Goal: Task Accomplishment & Management: Manage account settings

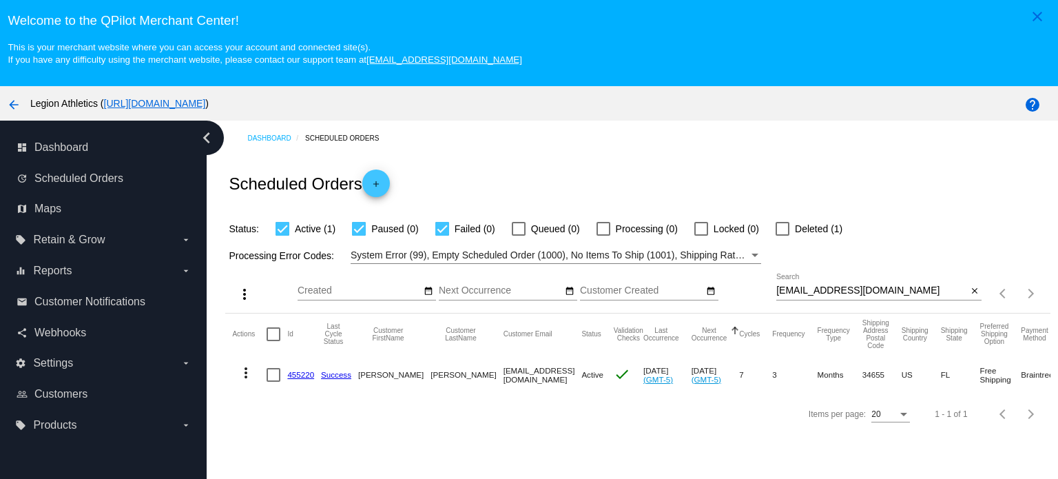
click at [300, 375] on link "455220" at bounding box center [300, 374] width 27 height 9
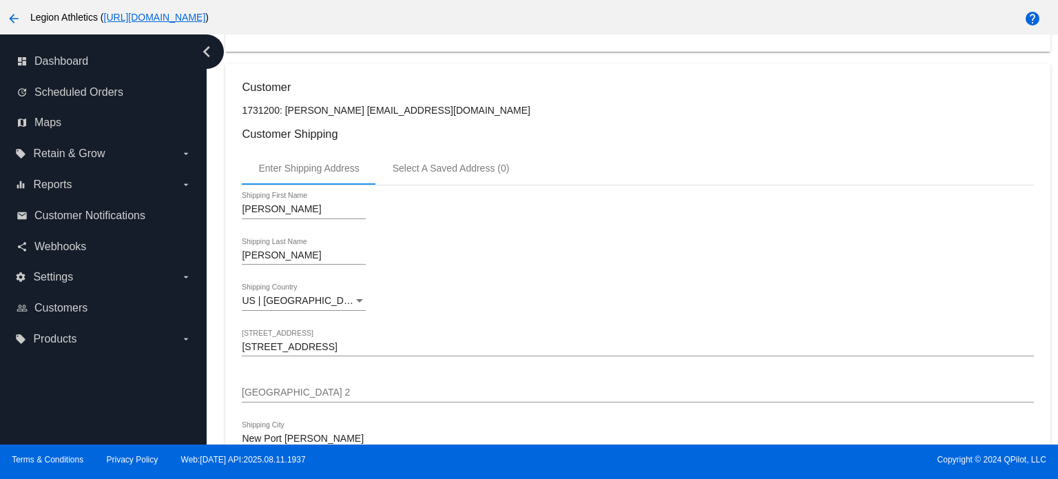
scroll to position [108, 0]
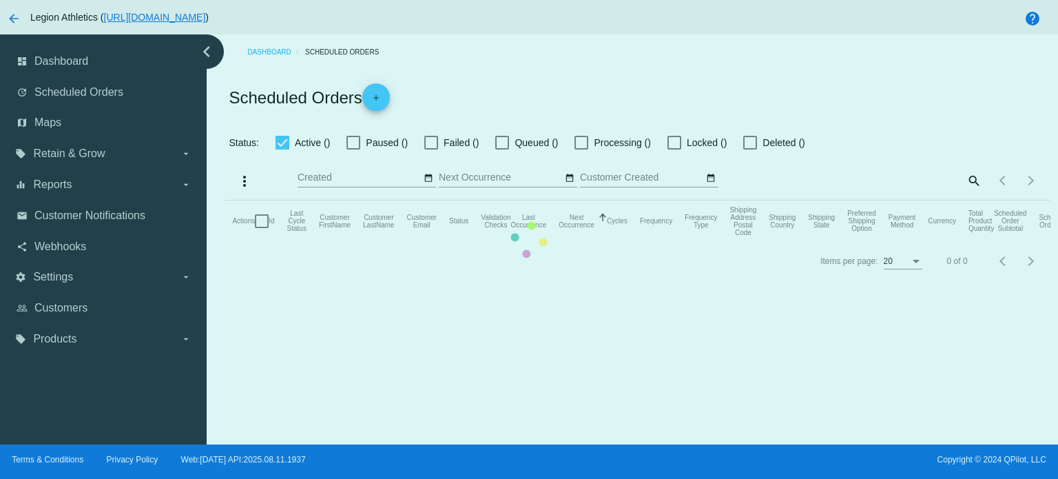
checkbox input "true"
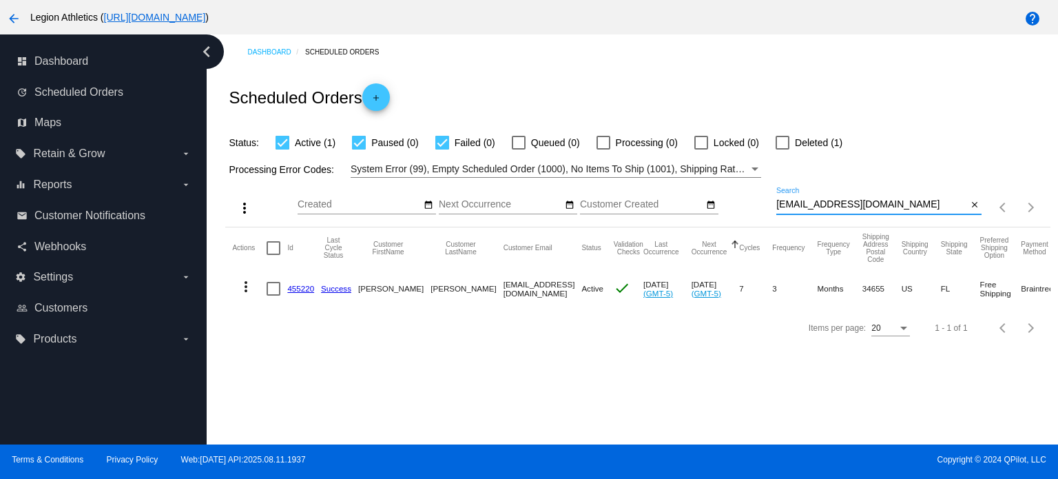
click at [840, 203] on input "[EMAIL_ADDRESS][DOMAIN_NAME]" at bounding box center [871, 204] width 191 height 11
click at [841, 203] on input "[EMAIL_ADDRESS][DOMAIN_NAME]" at bounding box center [871, 204] width 191 height 11
paste input "lorenat421@g"
type input "[EMAIL_ADDRESS][DOMAIN_NAME]"
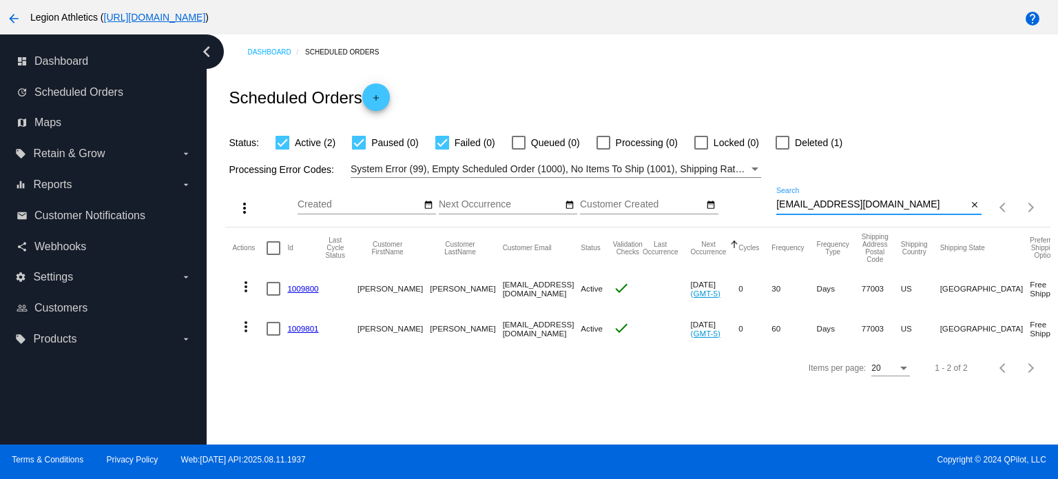
click at [305, 324] on link "1009801" at bounding box center [302, 328] width 31 height 9
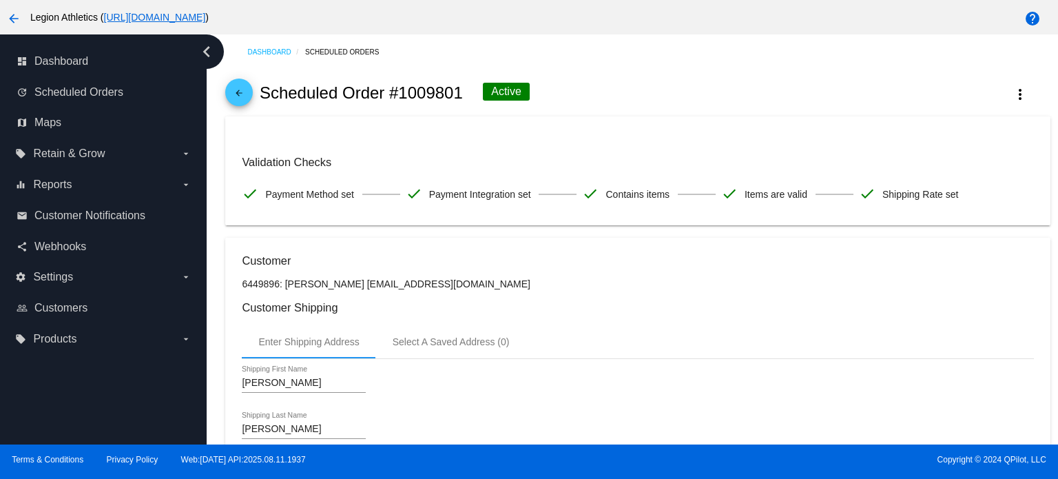
click at [241, 88] on mat-icon "arrow_back" at bounding box center [239, 96] width 17 height 17
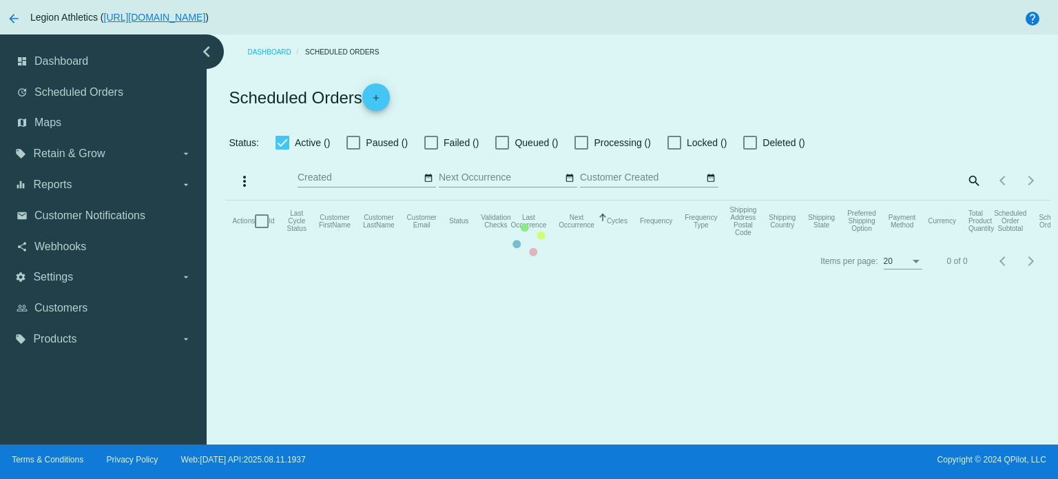
checkbox input "true"
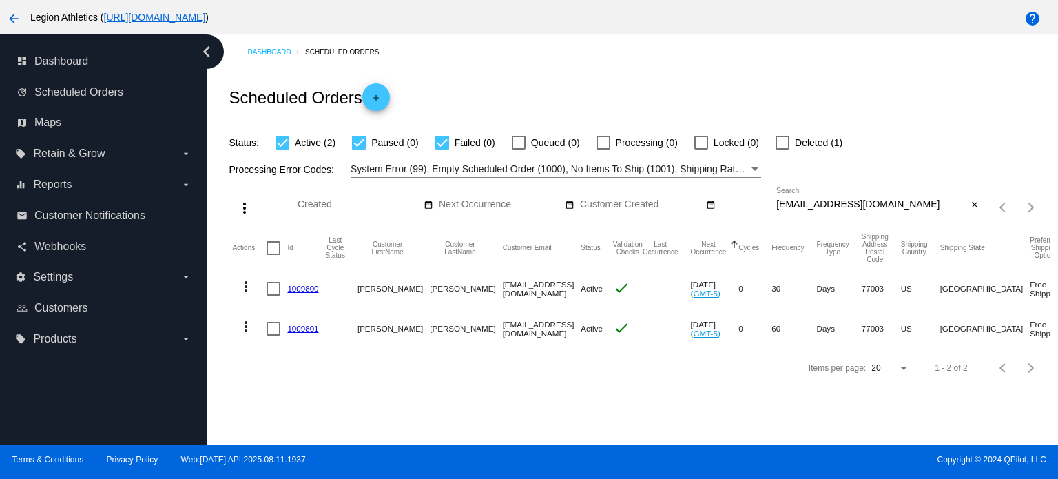
click at [302, 289] on link "1009800" at bounding box center [302, 288] width 31 height 9
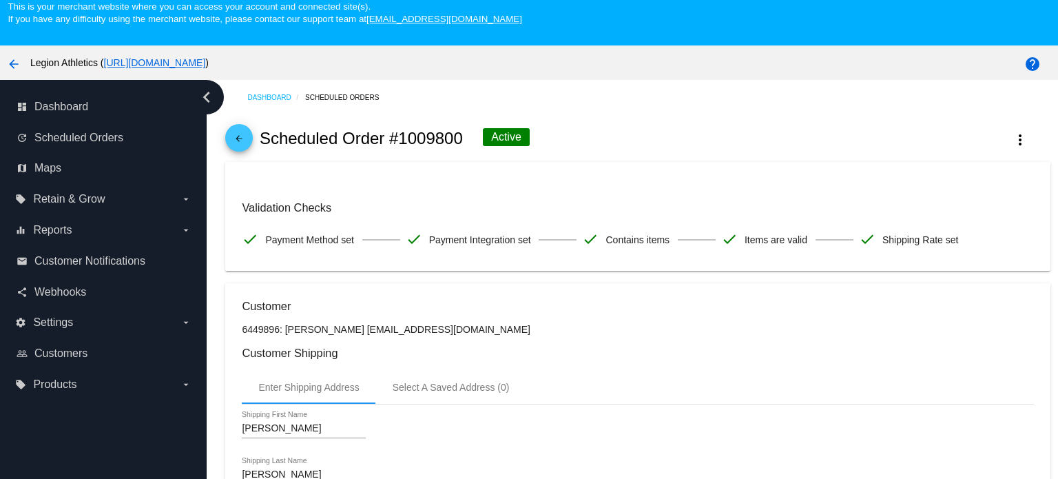
scroll to position [17, 0]
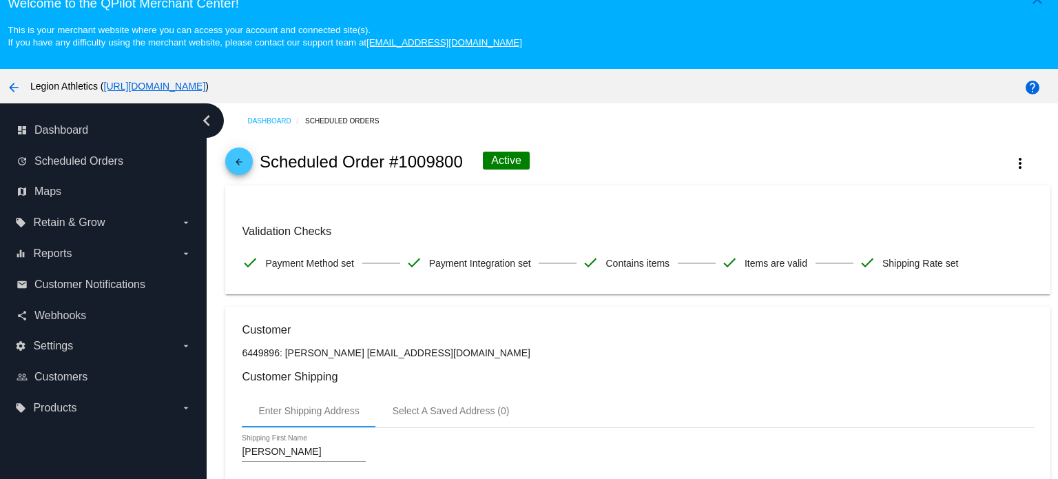
click at [238, 157] on mat-icon "arrow_back" at bounding box center [239, 165] width 17 height 17
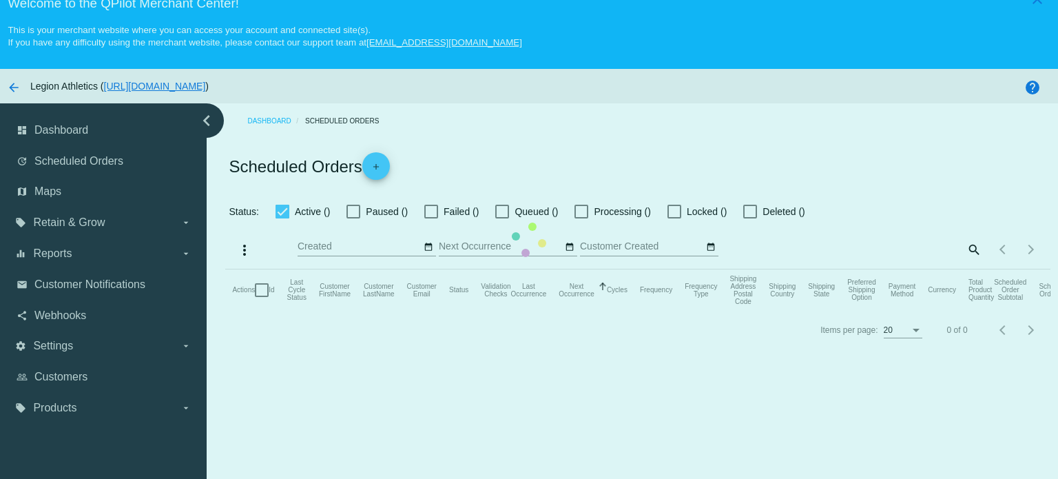
checkbox input "true"
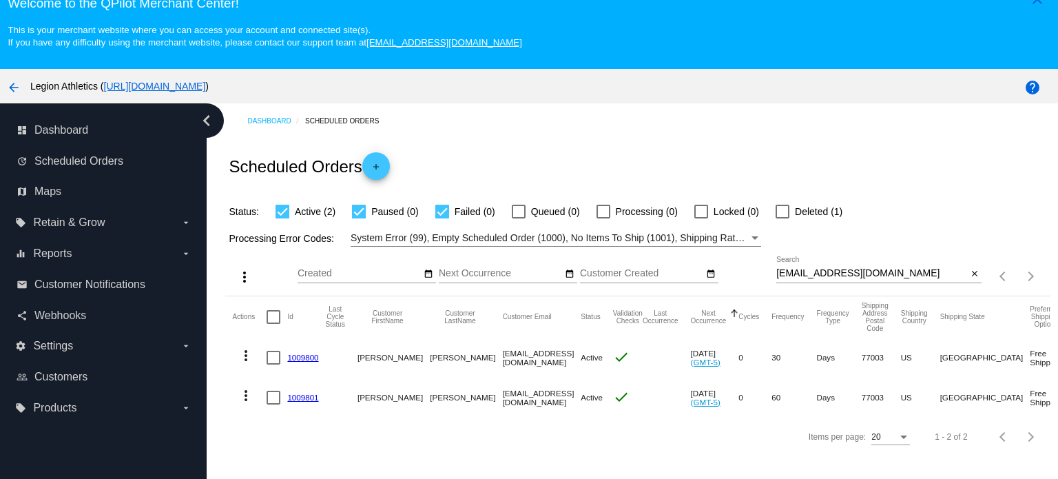
click at [302, 393] on link "1009801" at bounding box center [302, 396] width 31 height 9
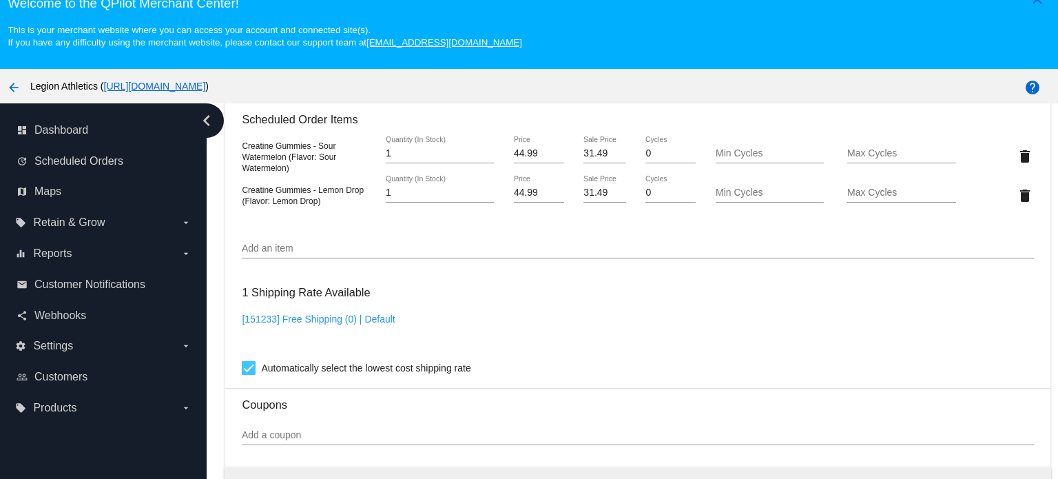
scroll to position [895, 0]
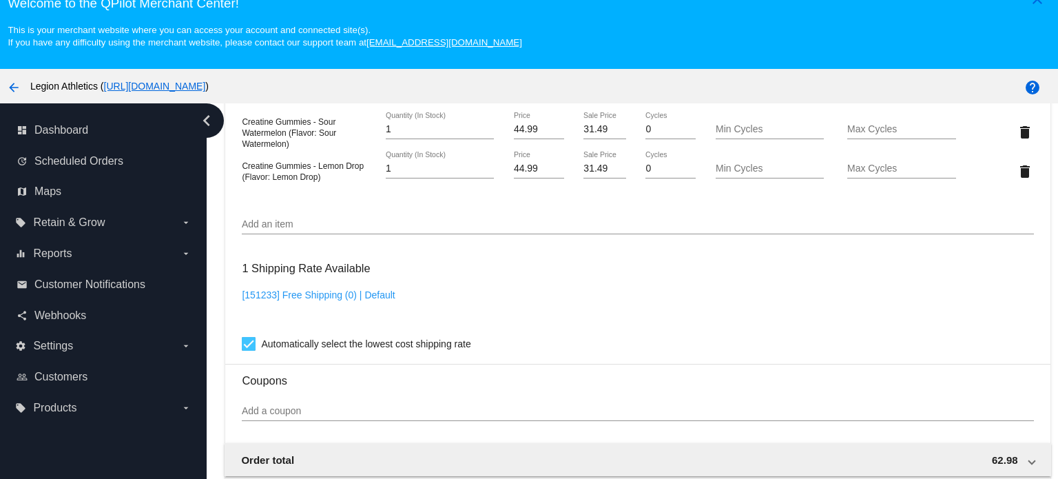
click at [276, 222] on input "Add an item" at bounding box center [637, 224] width 791 height 11
paste input "4499324"
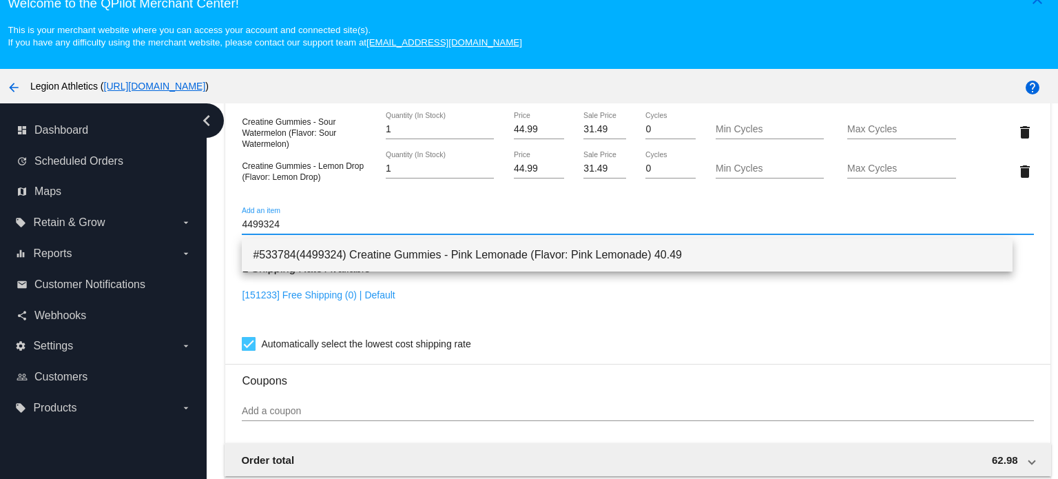
type input "4499324"
click at [339, 254] on span "#533784(4499324) Creatine Gummies - Pink Lemonade (Flavor: Pink Lemonade) 40.49" at bounding box center [627, 254] width 748 height 33
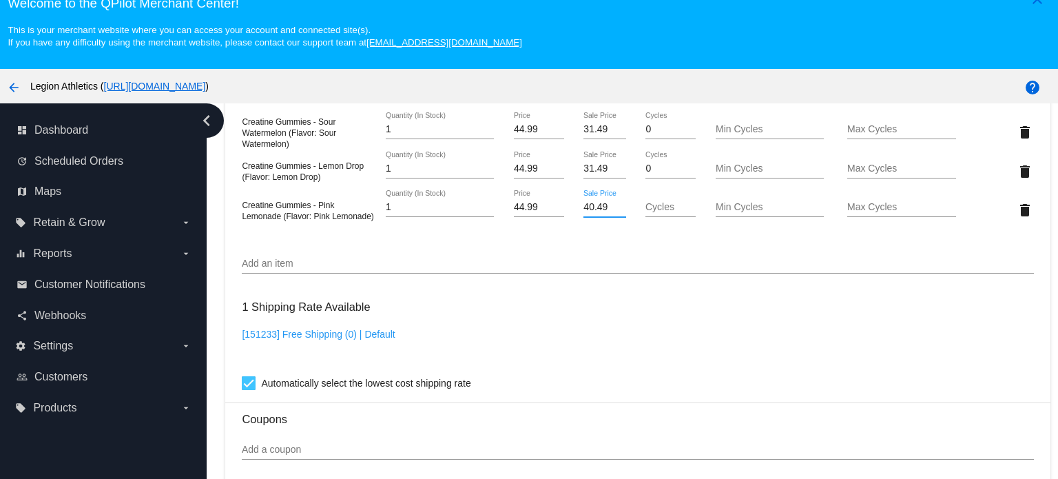
drag, startPoint x: 578, startPoint y: 209, endPoint x: 598, endPoint y: 209, distance: 20.7
click at [598, 209] on input "40.49" at bounding box center [604, 207] width 42 height 11
type input "4"
type input "31.49"
click at [682, 319] on mat-card "Customer 6449896: [PERSON_NAME] [EMAIL_ADDRESS][DOMAIN_NAME] Customer Shipping …" at bounding box center [637, 138] width 824 height 1455
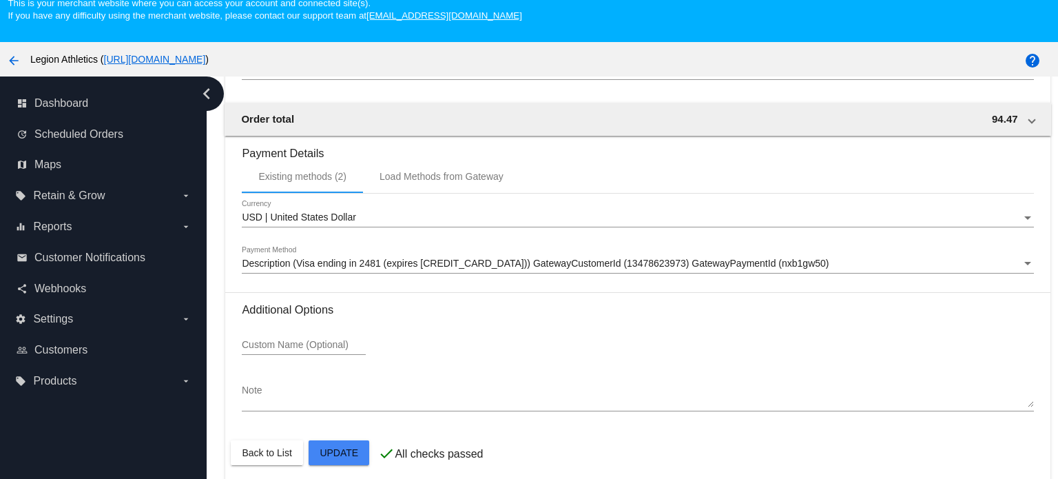
scroll to position [86, 0]
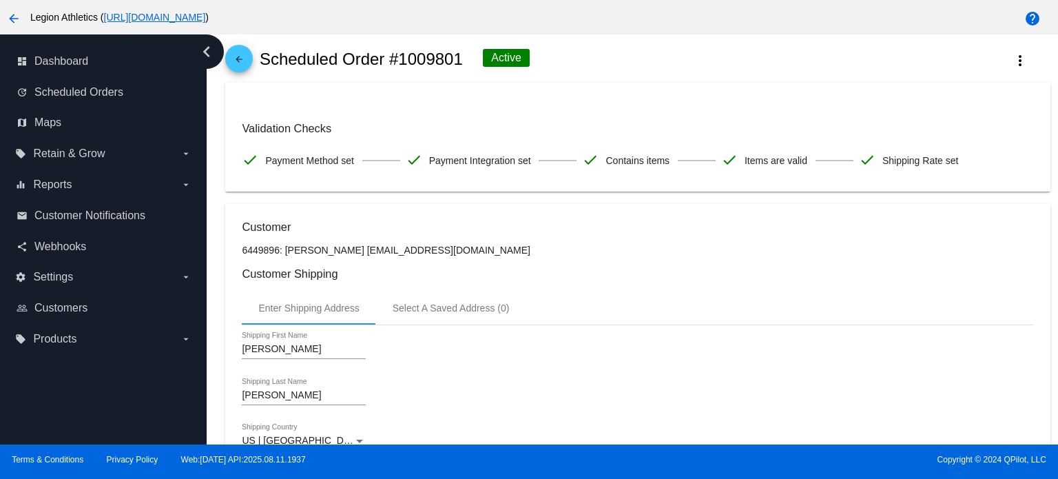
scroll to position [0, 0]
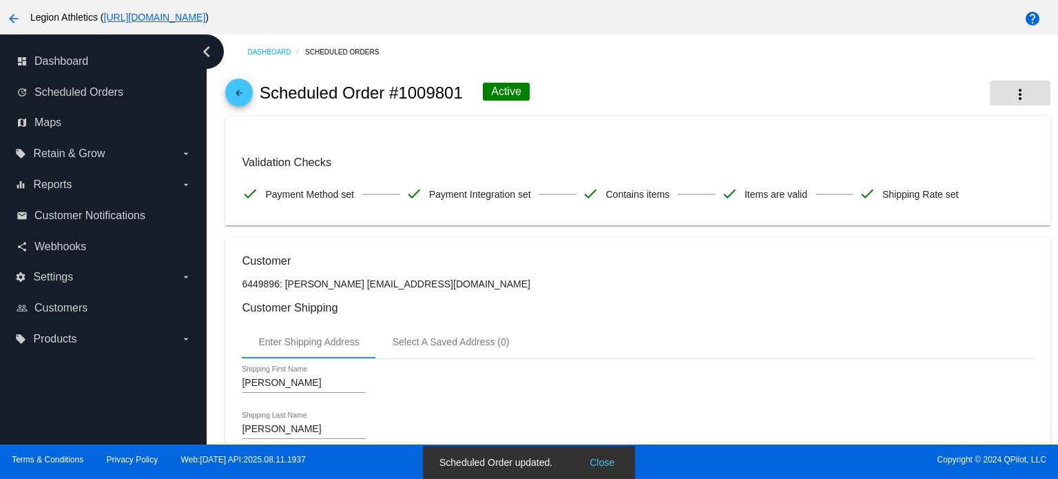
click at [1012, 97] on mat-icon "more_vert" at bounding box center [1020, 94] width 17 height 17
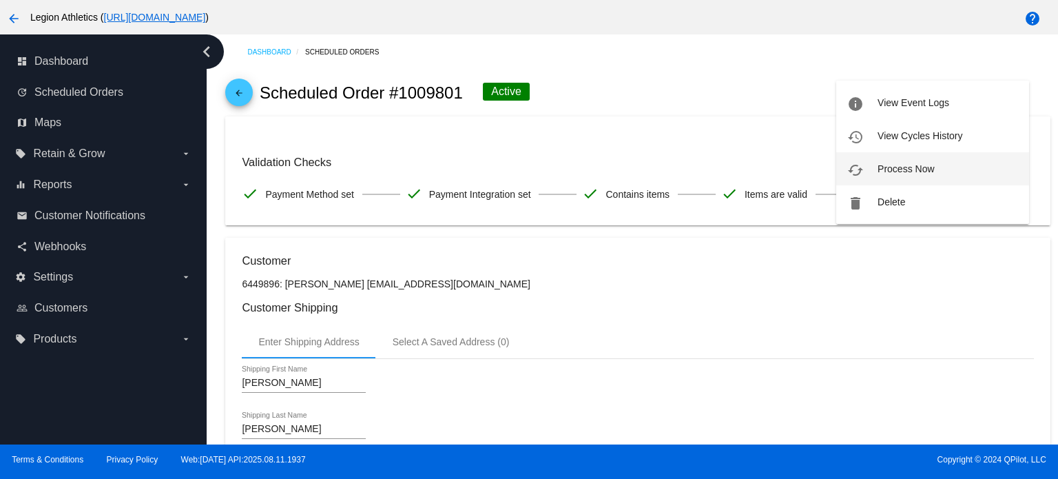
click at [917, 170] on span "Process Now" at bounding box center [905, 168] width 56 height 11
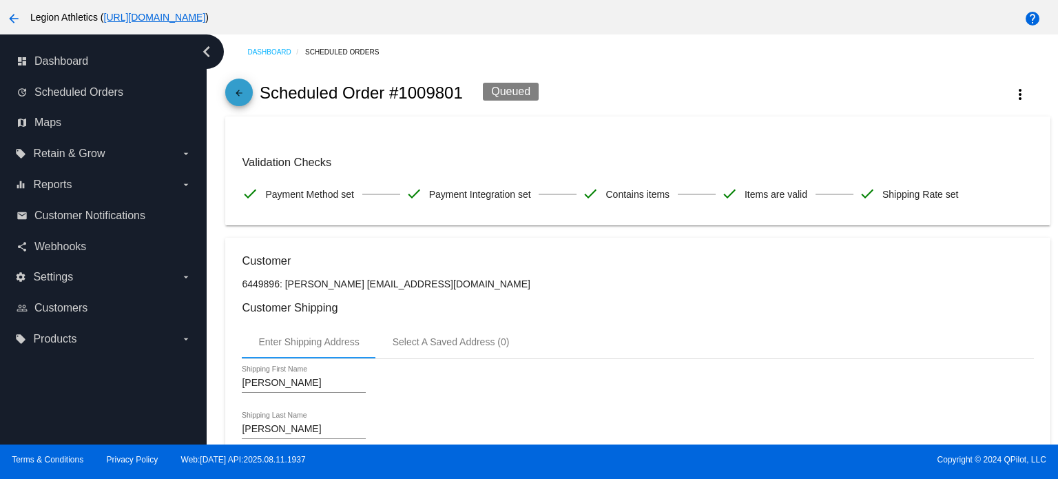
click at [229, 93] on link "arrow_back" at bounding box center [239, 92] width 28 height 28
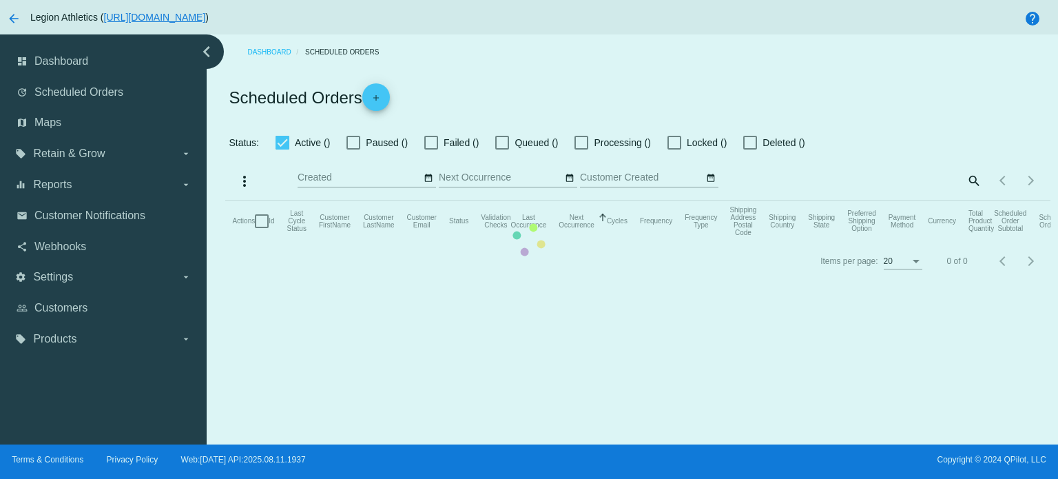
checkbox input "true"
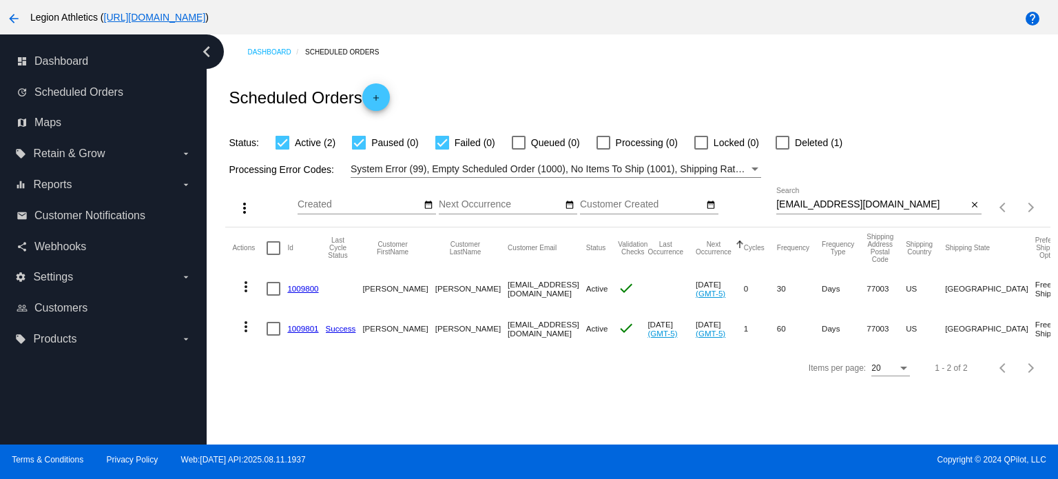
click at [303, 328] on link "1009801" at bounding box center [302, 328] width 31 height 9
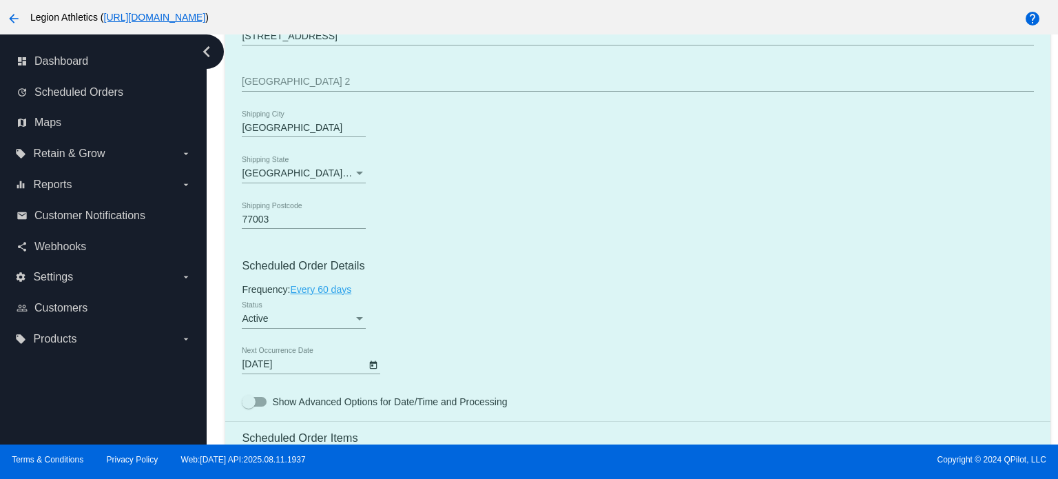
scroll to position [826, 0]
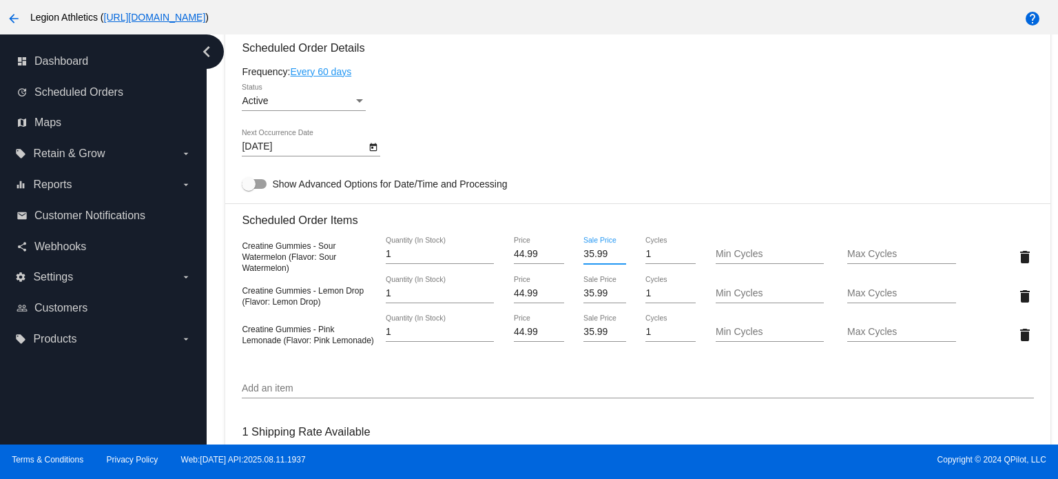
drag, startPoint x: 580, startPoint y: 253, endPoint x: 614, endPoint y: 253, distance: 33.1
click at [614, 253] on input "35.99" at bounding box center [604, 254] width 42 height 11
drag, startPoint x: 597, startPoint y: 256, endPoint x: 554, endPoint y: 256, distance: 42.7
click at [554, 256] on div "Creatine Gummies - Sour Watermelon (Flavor: Sour Watermelon) 1 Quantity (In Sto…" at bounding box center [637, 256] width 791 height 39
type input "31.49"
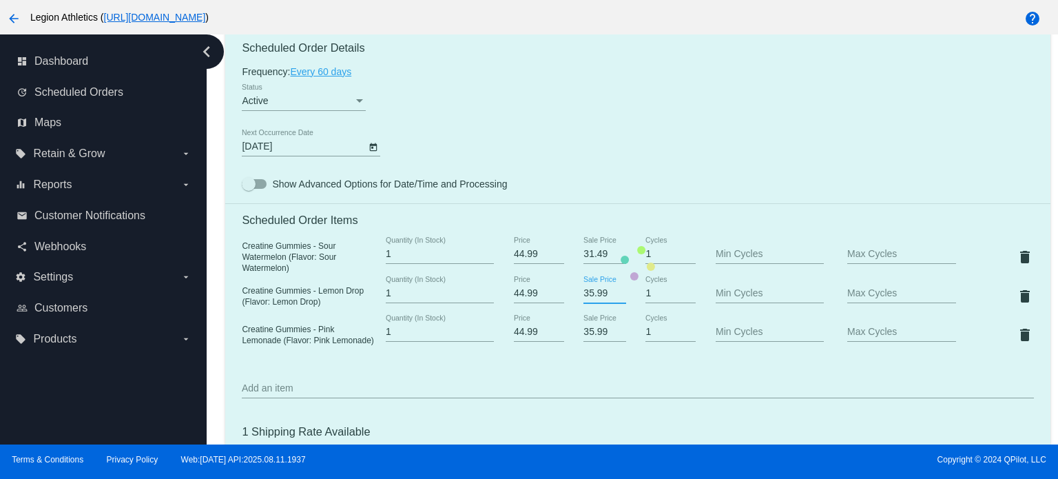
drag, startPoint x: 575, startPoint y: 294, endPoint x: 600, endPoint y: 294, distance: 25.5
click at [600, 294] on mat-card "Customer 6449896: [PERSON_NAME] [EMAIL_ADDRESS][DOMAIN_NAME] Customer Shipping …" at bounding box center [637, 263] width 824 height 1455
paste input "1.4"
type input "31.49"
click at [574, 335] on mat-card "Customer 6449896: [PERSON_NAME] [EMAIL_ADDRESS][DOMAIN_NAME] Customer Shipping …" at bounding box center [637, 263] width 824 height 1455
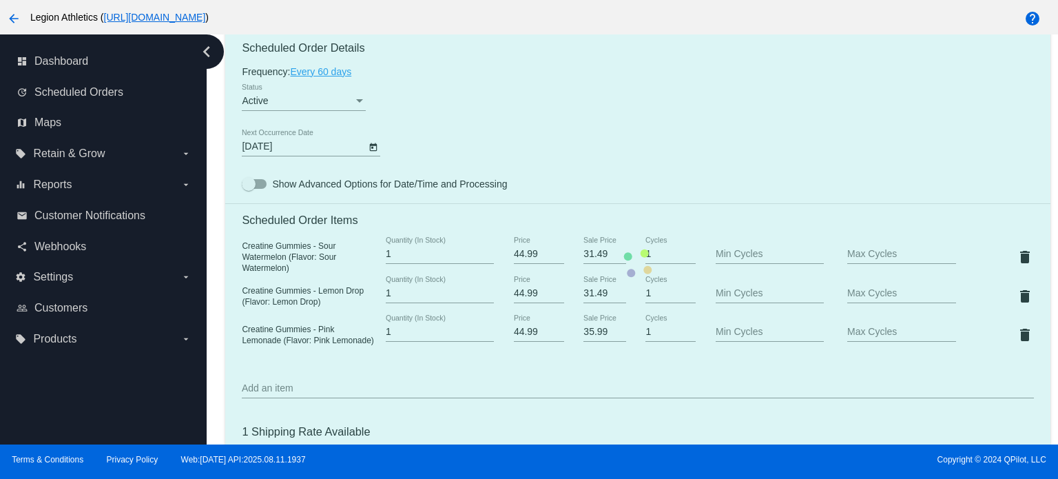
drag, startPoint x: 574, startPoint y: 335, endPoint x: 603, endPoint y: 334, distance: 28.9
click at [603, 334] on mat-card "Customer 6449896: [PERSON_NAME] [EMAIL_ADDRESS][DOMAIN_NAME] Customer Shipping …" at bounding box center [637, 263] width 824 height 1455
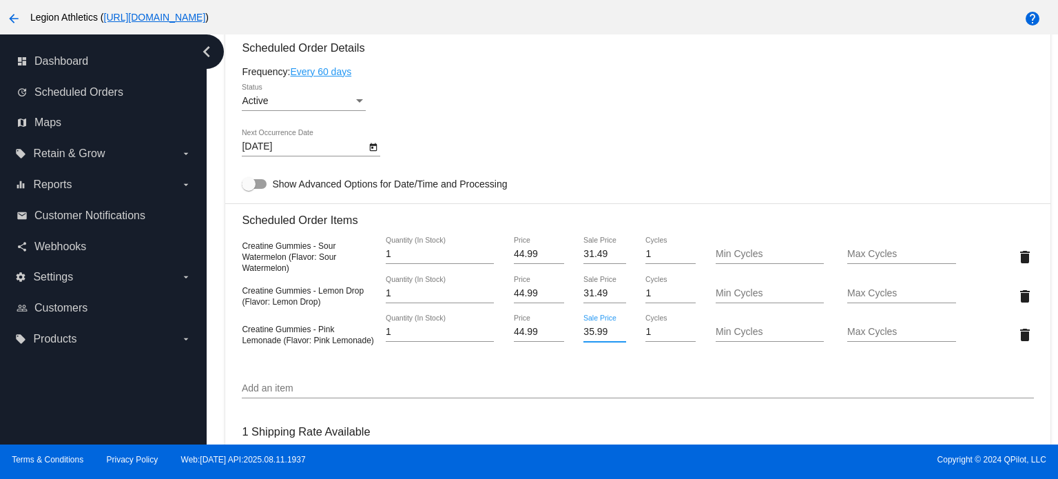
drag, startPoint x: 576, startPoint y: 335, endPoint x: 615, endPoint y: 333, distance: 39.3
click at [615, 333] on input "35.99" at bounding box center [604, 331] width 42 height 11
paste input "1.4"
type input "31.49"
click at [574, 356] on mat-card "Customer 6449896: [PERSON_NAME] [EMAIL_ADDRESS][DOMAIN_NAME] Customer Shipping …" at bounding box center [637, 263] width 824 height 1455
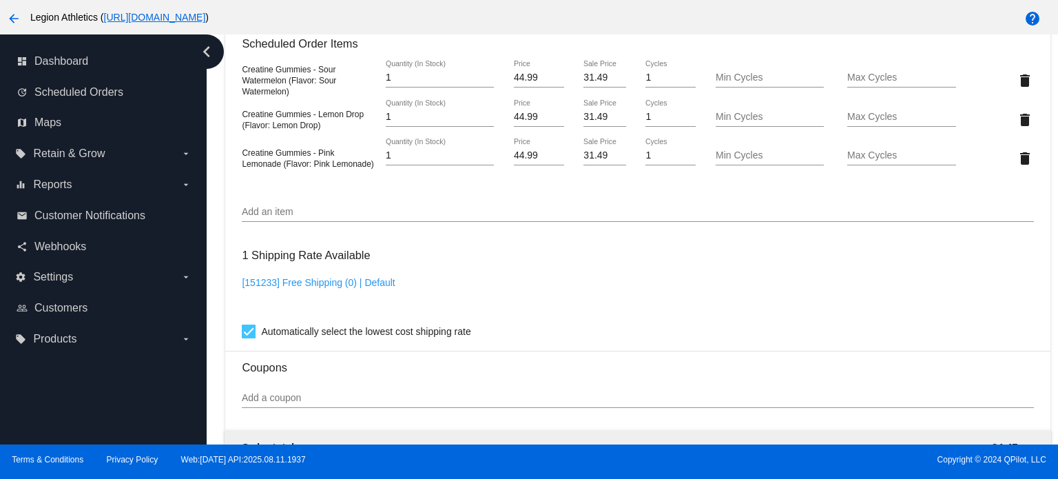
scroll to position [963, 0]
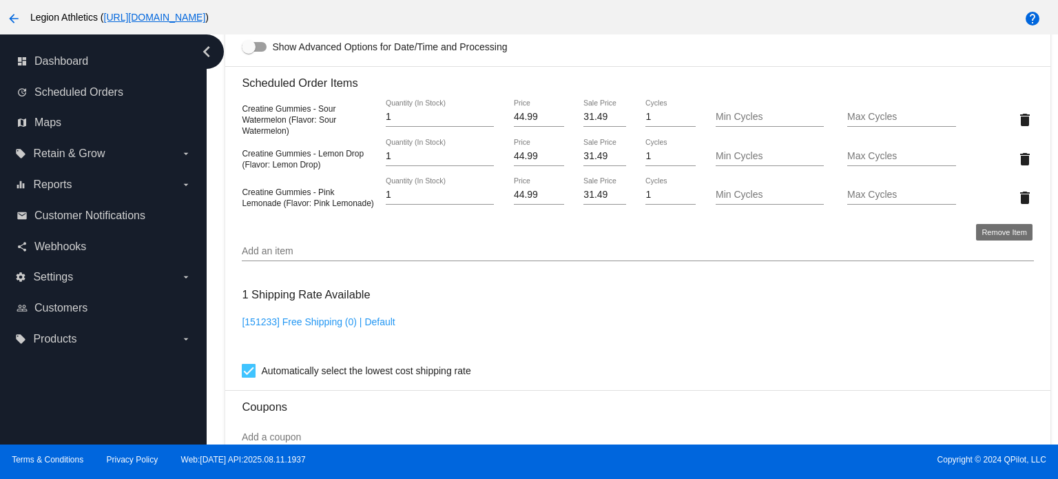
click at [1016, 203] on mat-icon "delete" at bounding box center [1024, 197] width 17 height 17
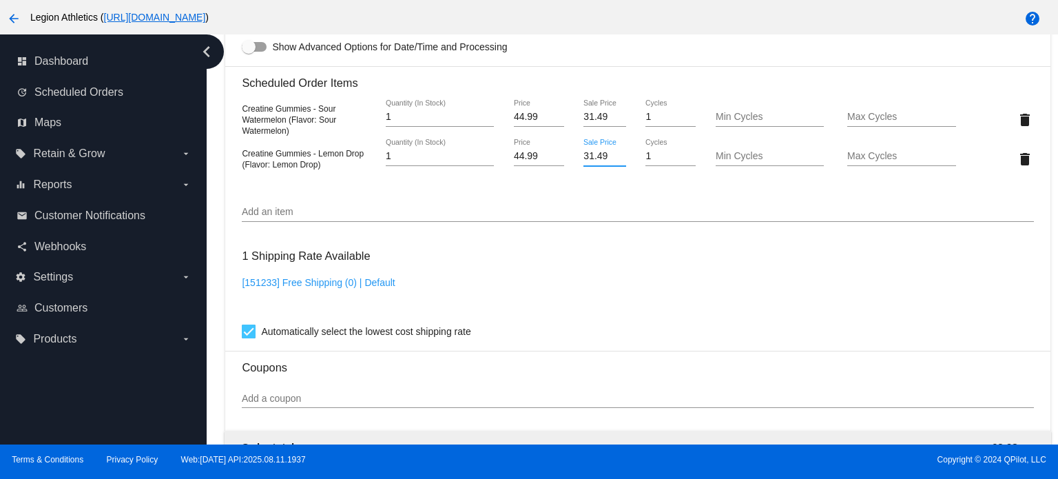
click at [589, 159] on input "31.49" at bounding box center [604, 156] width 42 height 11
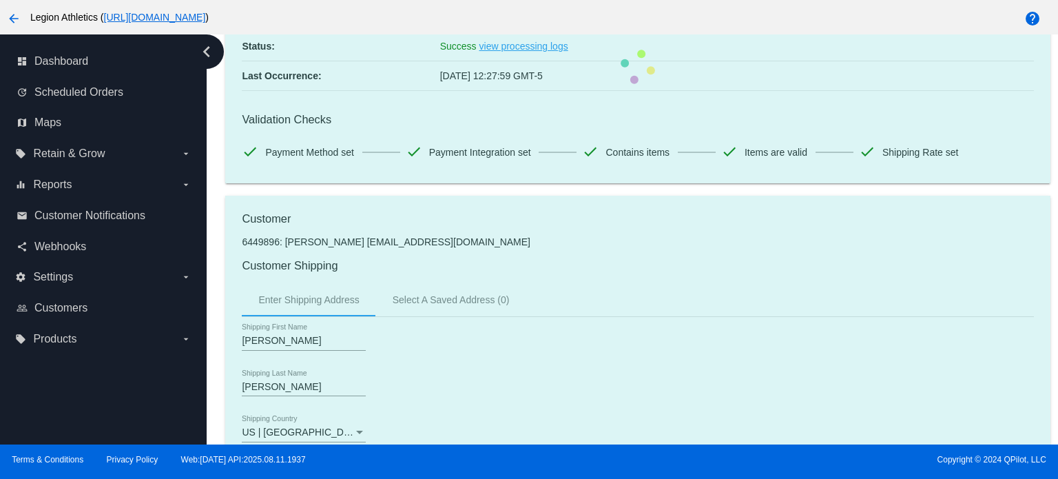
scroll to position [0, 0]
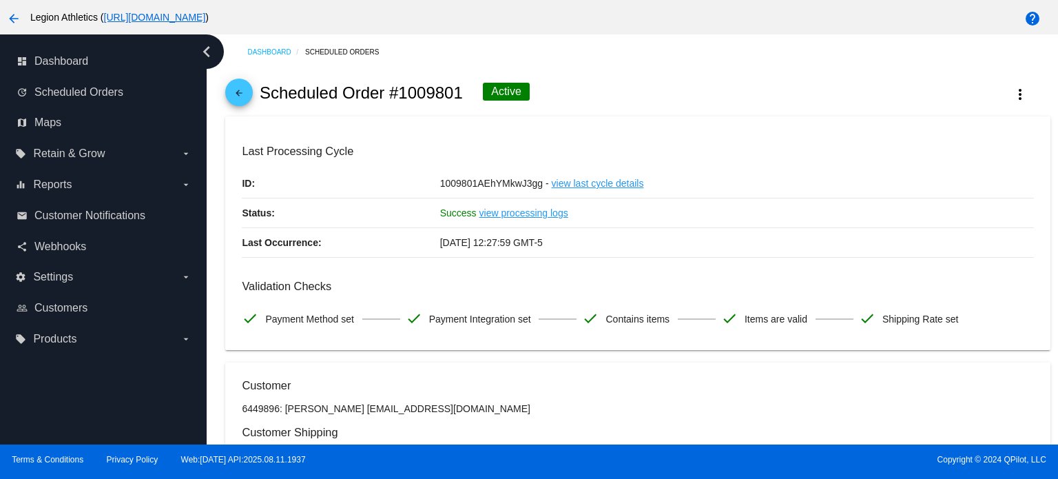
click at [239, 101] on mat-icon "arrow_back" at bounding box center [239, 96] width 17 height 17
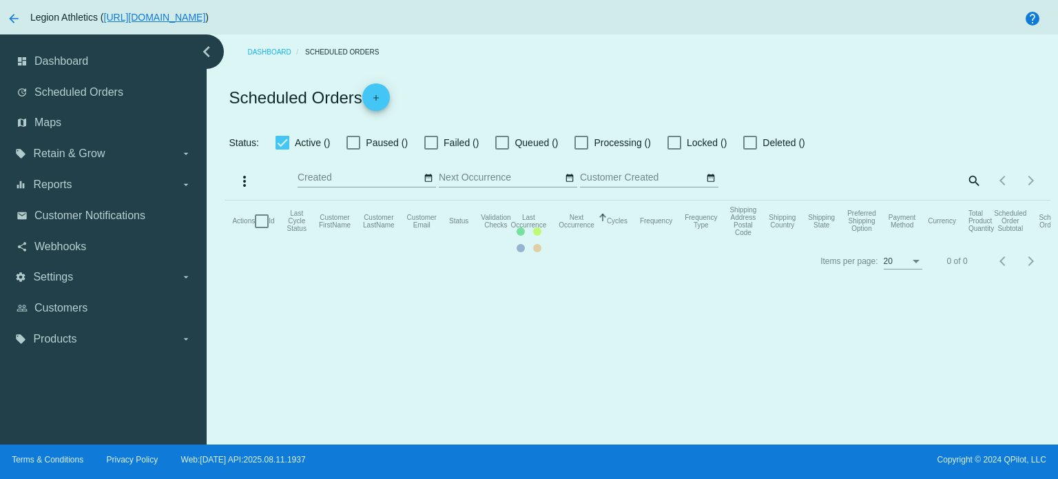
checkbox input "true"
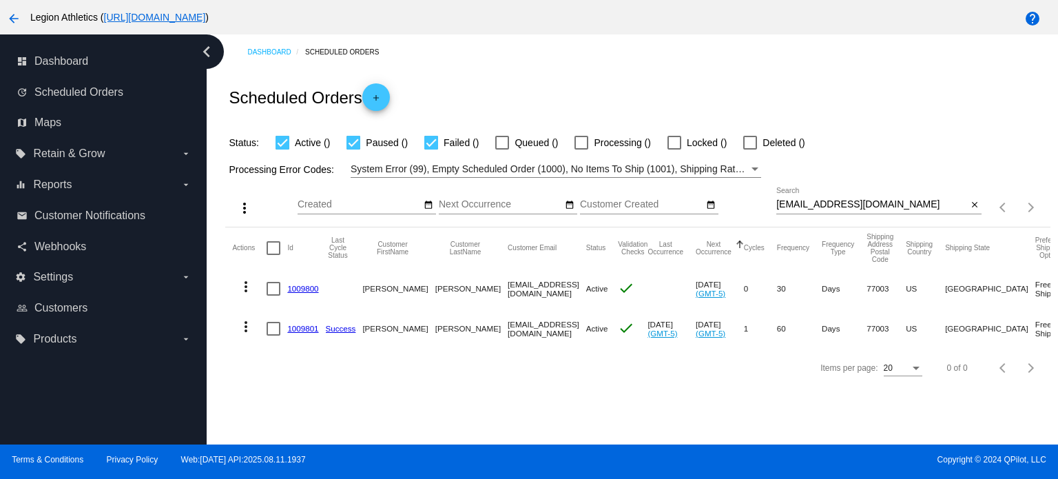
click at [303, 326] on link "1009801" at bounding box center [302, 328] width 31 height 9
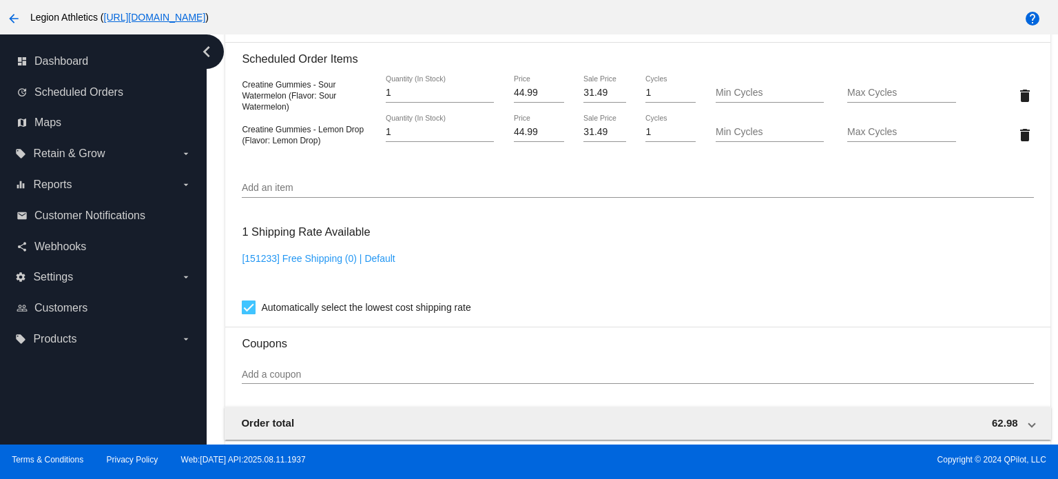
scroll to position [964, 0]
